Goal: Task Accomplishment & Management: Manage account settings

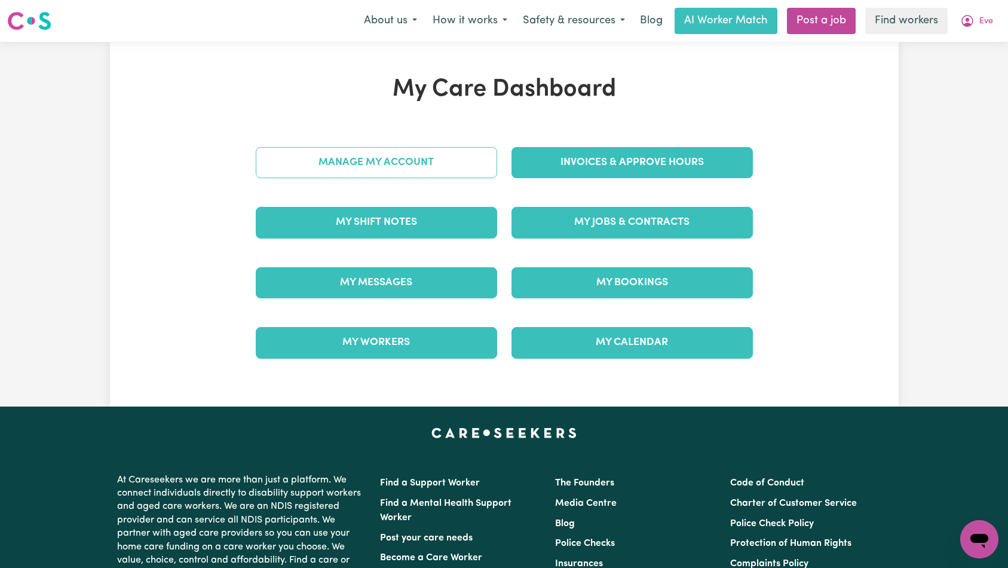
click at [437, 164] on link "Manage My Account" at bounding box center [376, 162] width 241 height 31
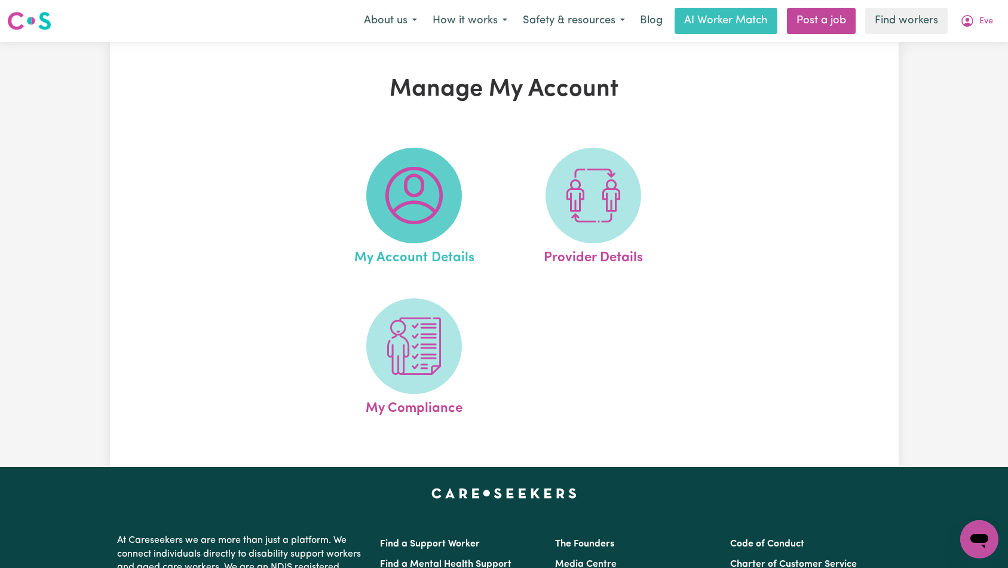
click at [417, 203] on img at bounding box center [413, 195] width 57 height 57
select select "Australian"
select select "text"
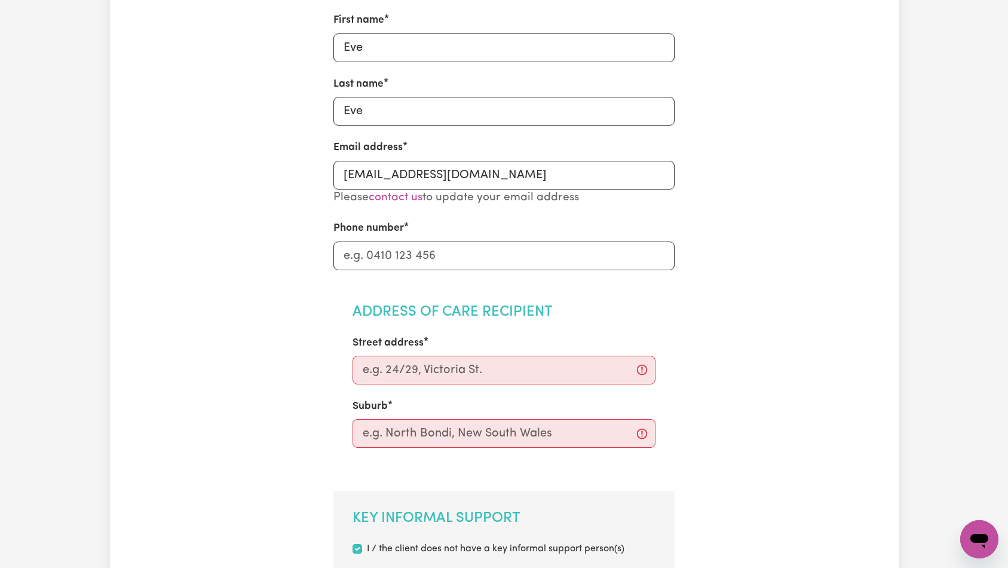
scroll to position [265, 0]
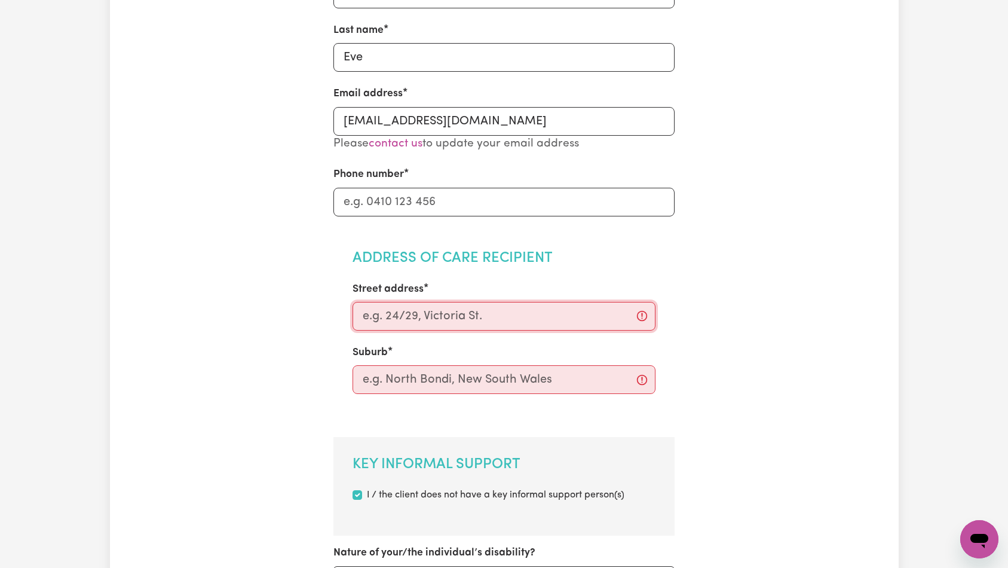
click at [453, 321] on input "Street address" at bounding box center [503, 316] width 303 height 29
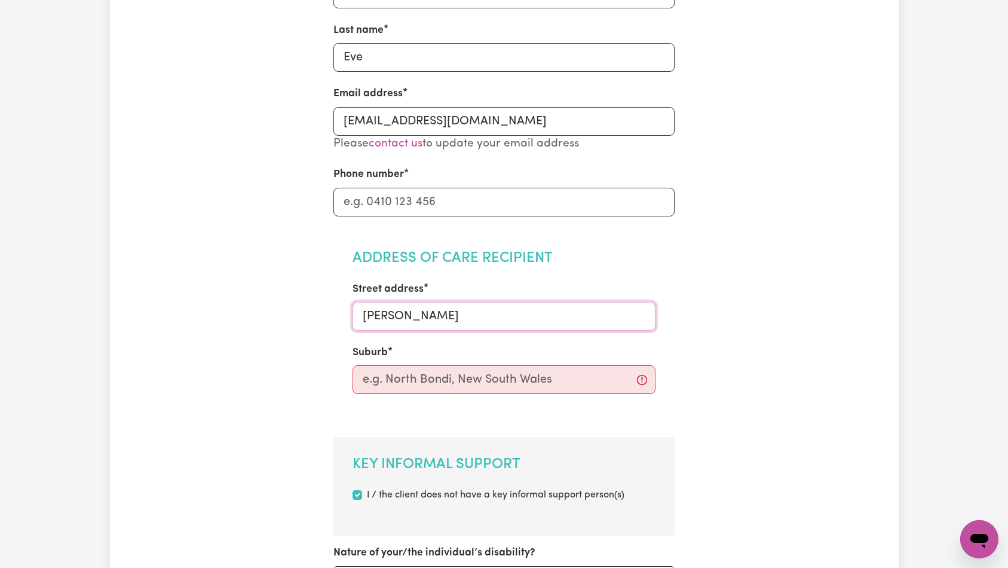
type input "[PERSON_NAME]"
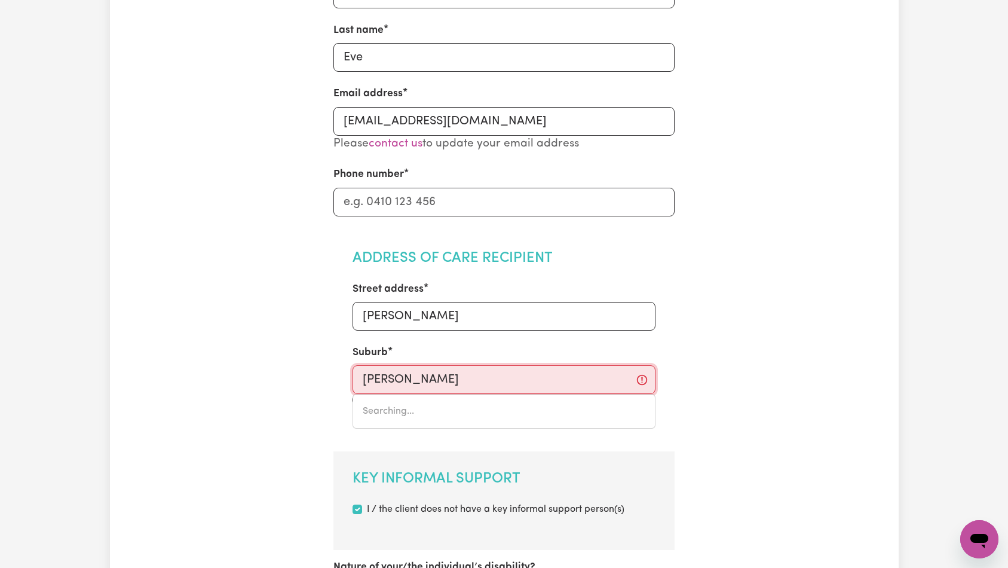
type input "[PERSON_NAME]"
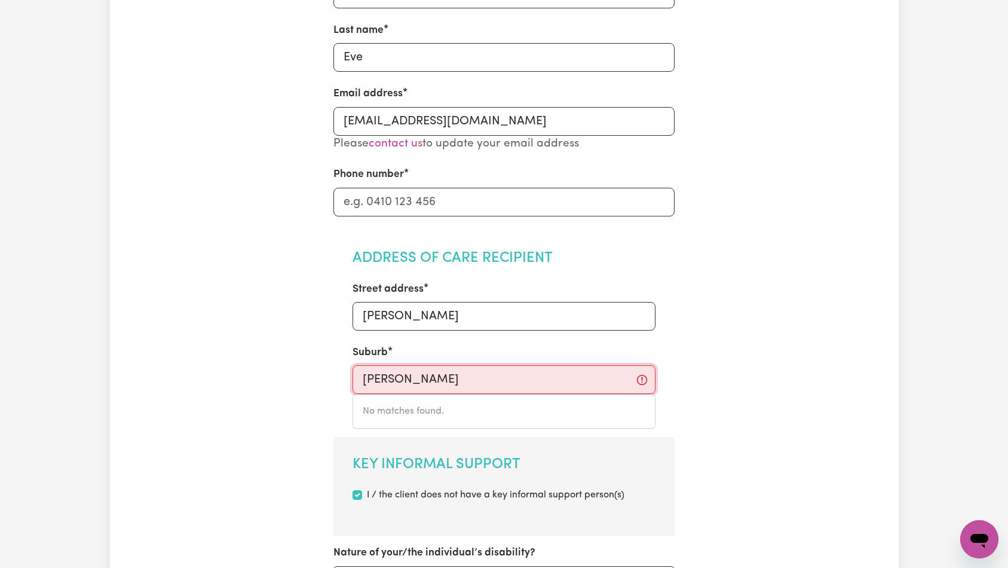
type input "[PERSON_NAME]"
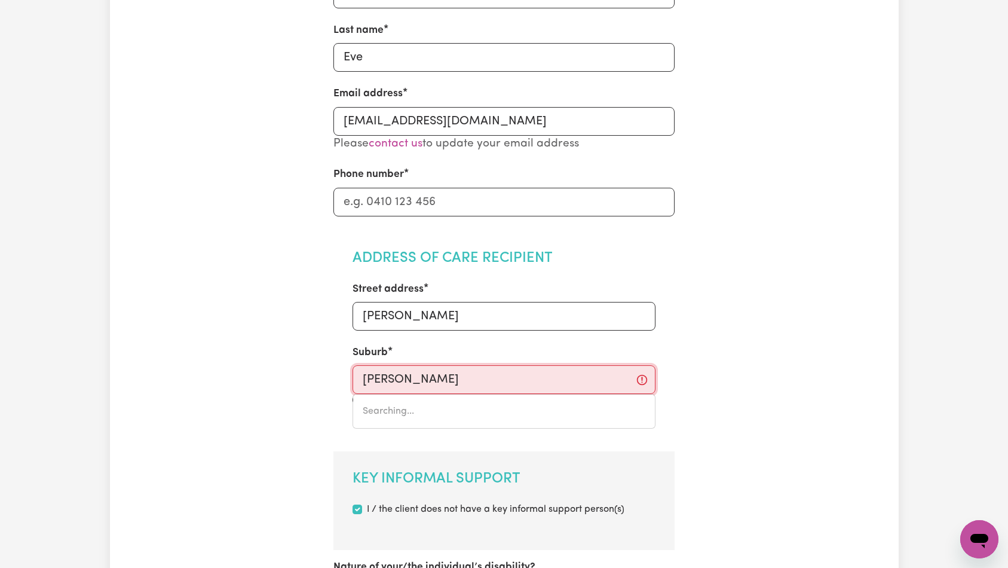
type input "[PERSON_NAME], [GEOGRAPHIC_DATA], 7306"
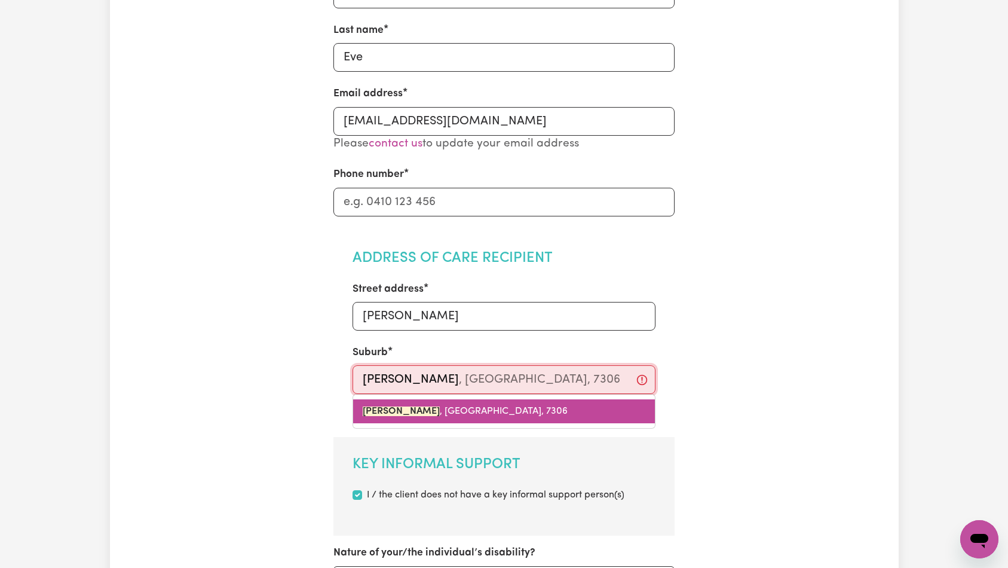
click at [459, 412] on span "[PERSON_NAME] , [GEOGRAPHIC_DATA], 7306" at bounding box center [465, 411] width 205 height 10
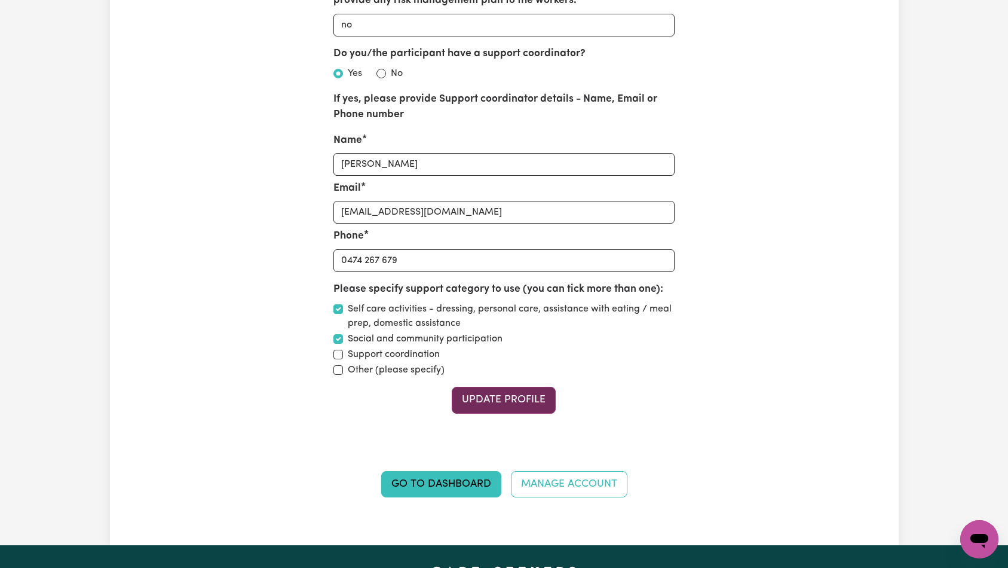
click at [516, 411] on button "Update Profile" at bounding box center [504, 400] width 104 height 26
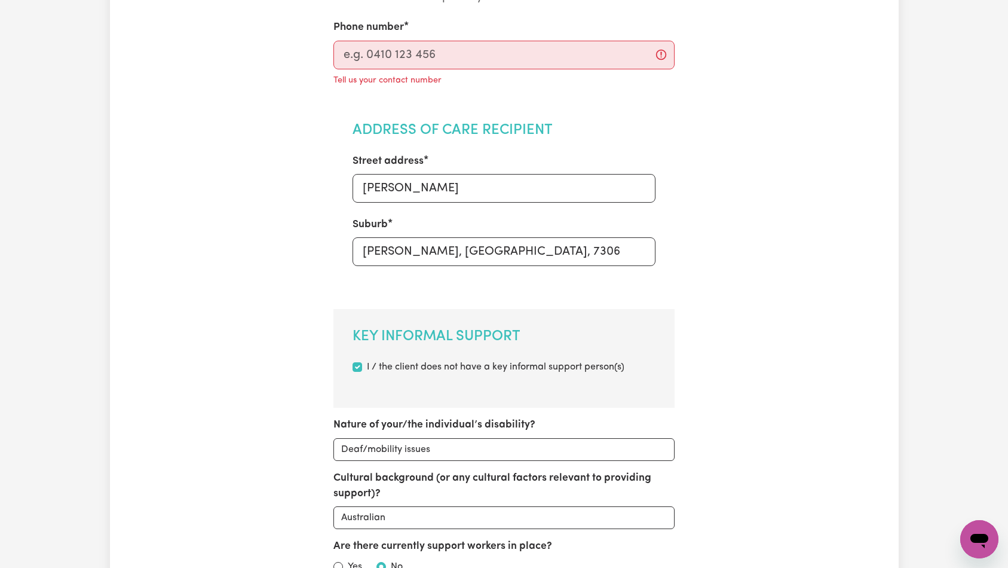
scroll to position [238, 0]
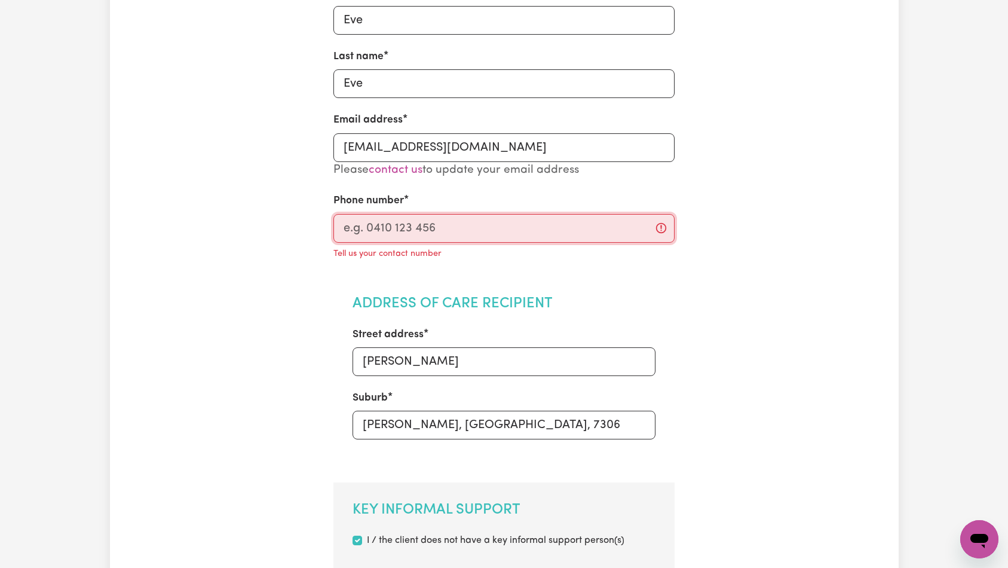
click at [441, 234] on input "Phone number" at bounding box center [503, 228] width 341 height 29
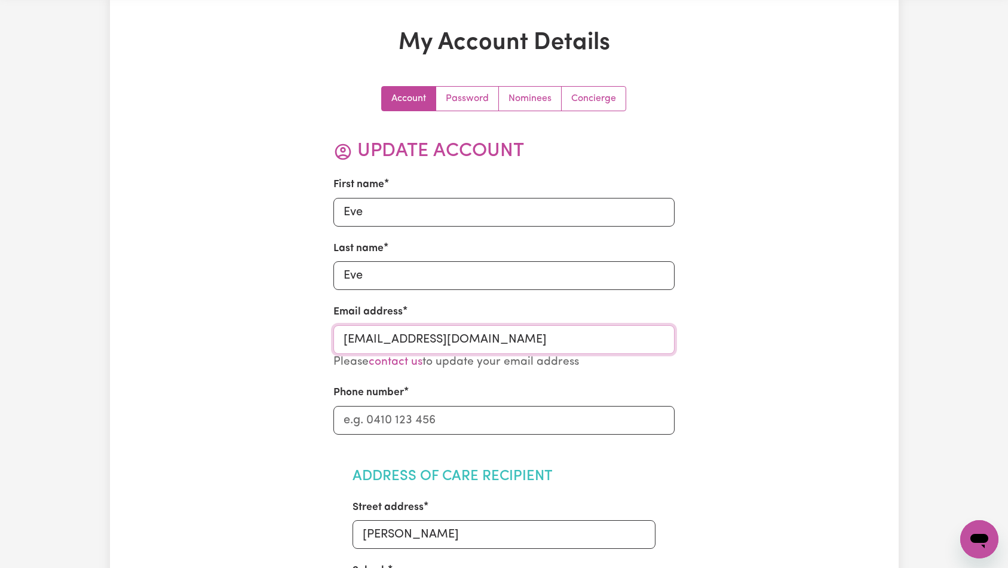
click at [599, 336] on input "[EMAIL_ADDRESS][DOMAIN_NAME]" at bounding box center [503, 339] width 341 height 29
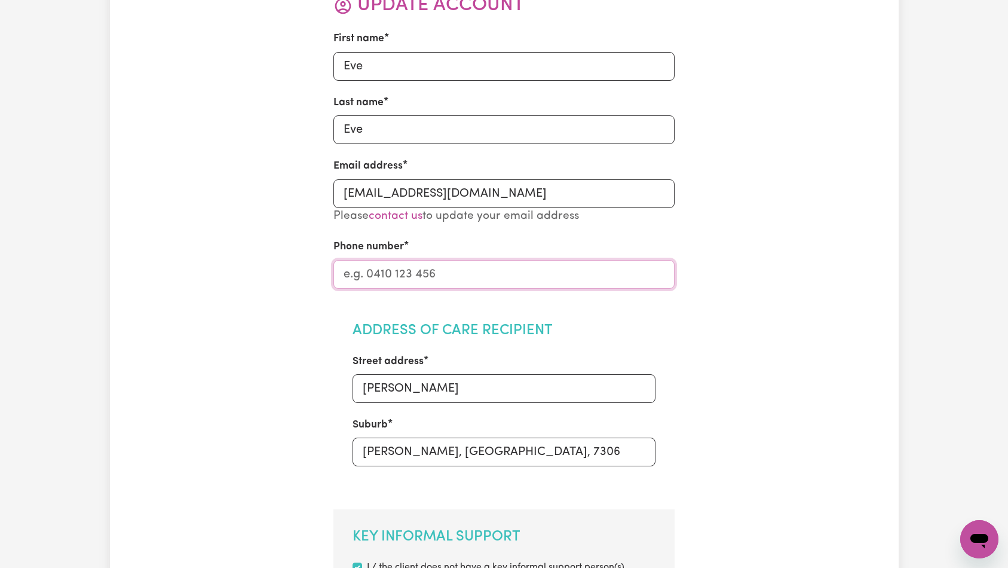
click at [466, 274] on input "Phone number" at bounding box center [503, 274] width 341 height 29
paste input "0412 345 678"
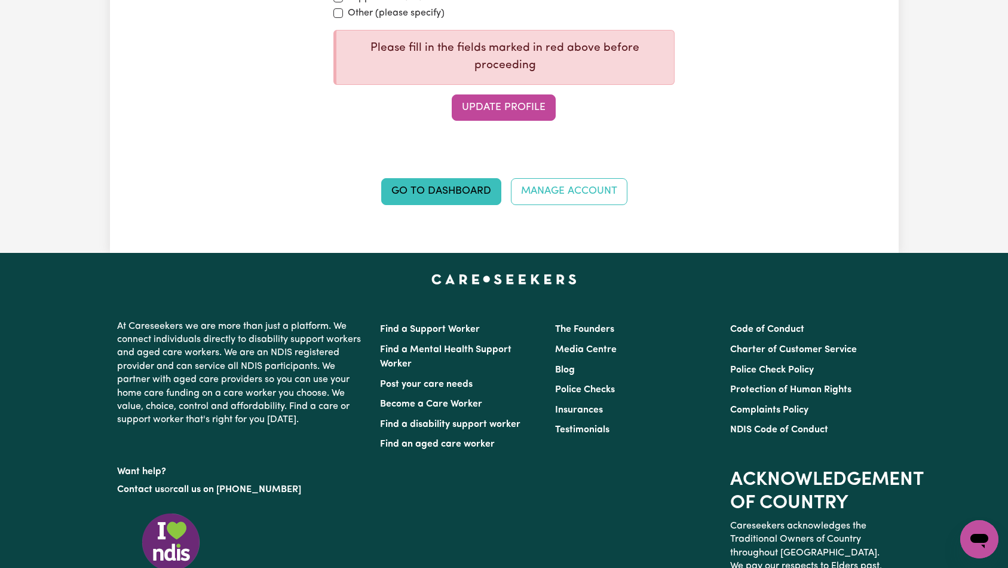
scroll to position [1607, 0]
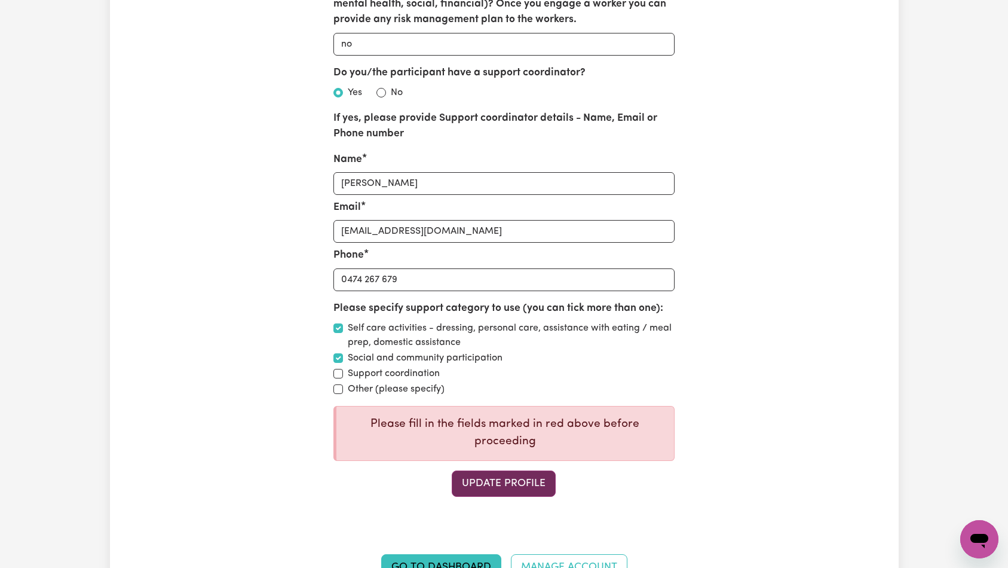
type input "0412 345 678"
click at [527, 493] on button "Update Profile" at bounding box center [504, 483] width 104 height 26
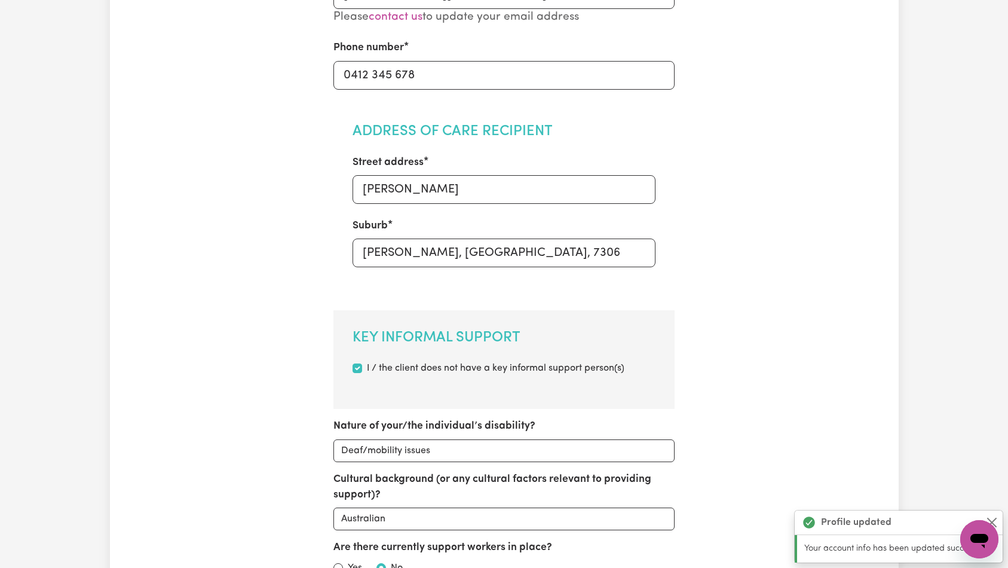
scroll to position [0, 0]
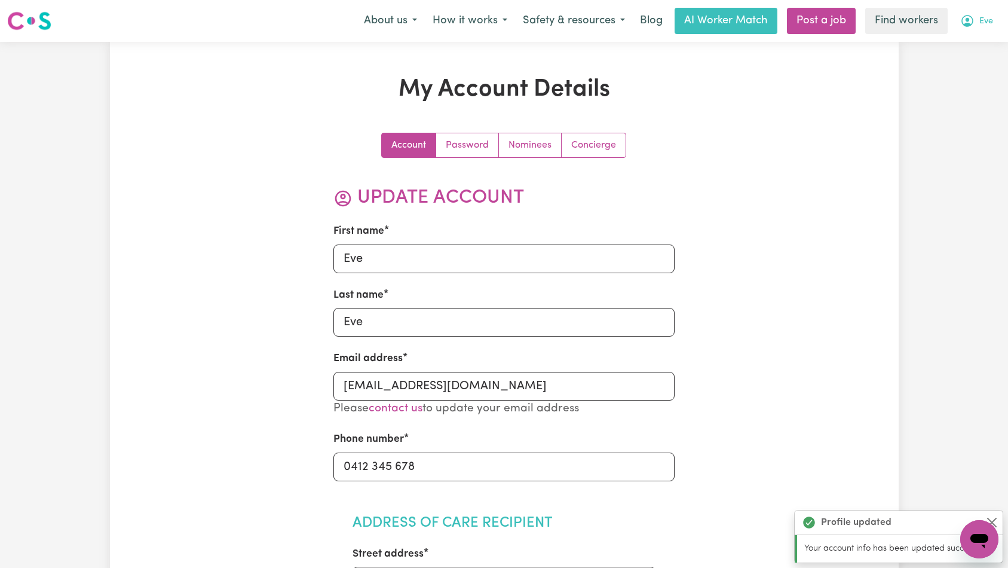
click at [975, 26] on button "Eve" at bounding box center [976, 20] width 48 height 25
click at [962, 68] on link "Logout" at bounding box center [953, 68] width 94 height 23
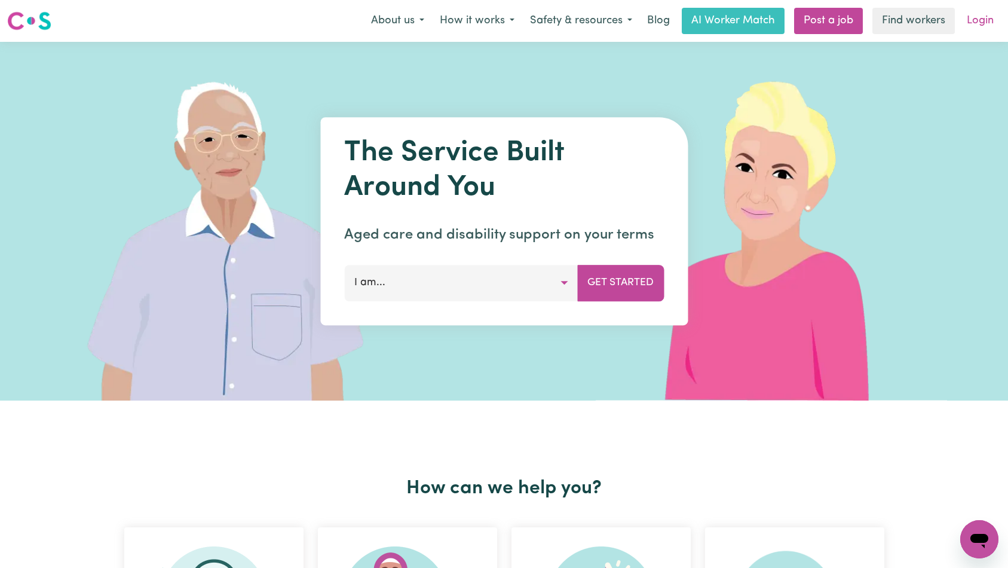
click at [979, 27] on link "Login" at bounding box center [979, 21] width 41 height 26
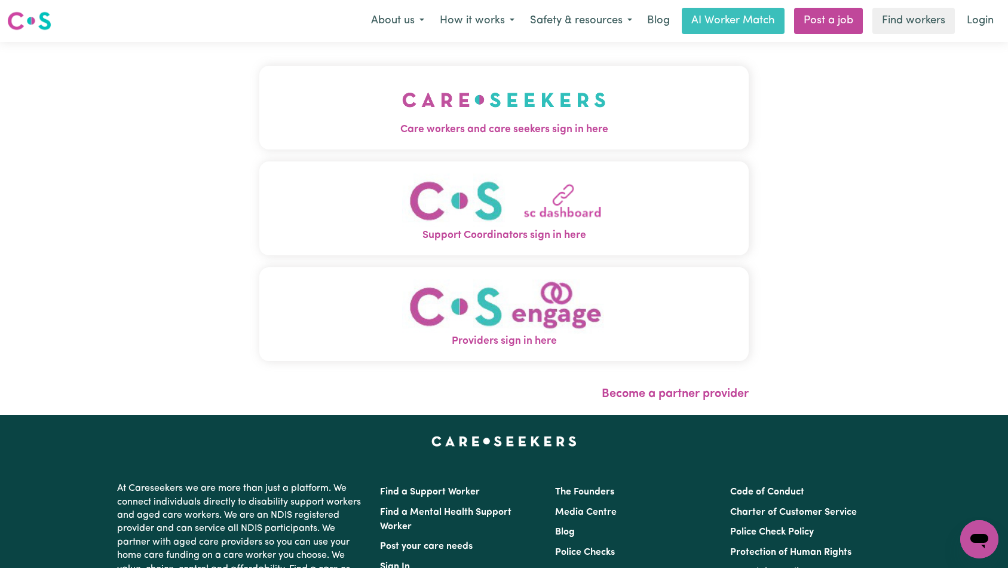
click at [402, 94] on img "Care workers and care seekers sign in here" at bounding box center [504, 100] width 204 height 44
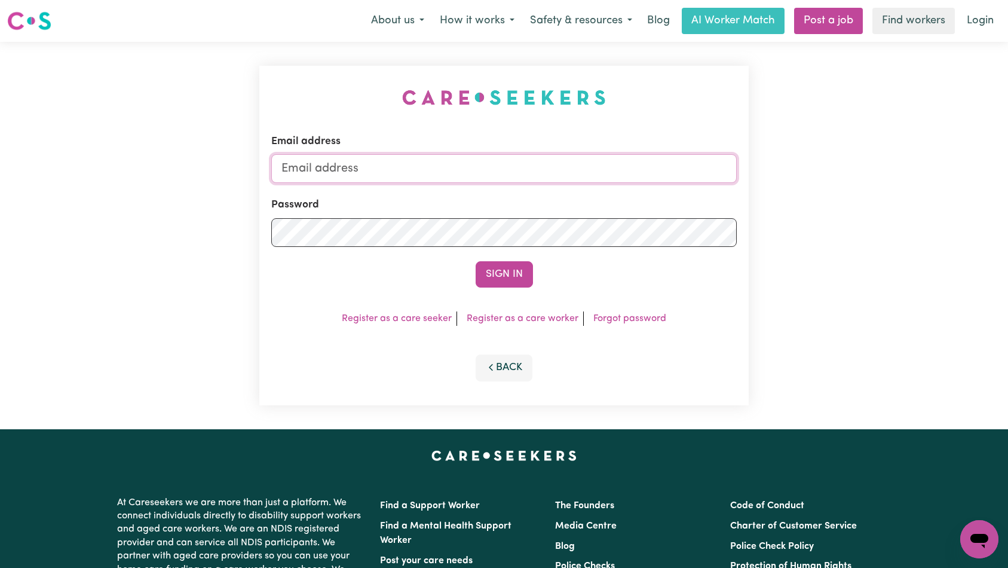
click at [491, 158] on input "Email address" at bounding box center [504, 168] width 466 height 29
paste input "[EMAIL_ADDRESS][DOMAIN_NAME]"
type input "superuser~[EMAIL_ADDRESS][DOMAIN_NAME]"
drag, startPoint x: 507, startPoint y: 273, endPoint x: 515, endPoint y: 269, distance: 9.1
click at [507, 273] on button "Sign In" at bounding box center [504, 274] width 57 height 26
